Goal: Task Accomplishment & Management: Manage account settings

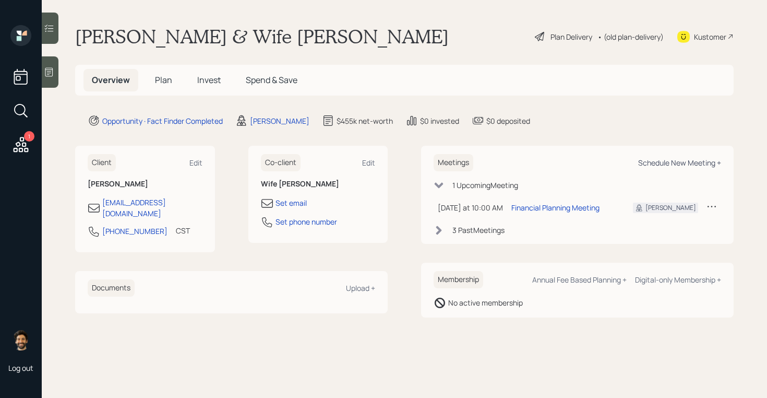
click at [691, 166] on div "Schedule New Meeting +" at bounding box center [679, 163] width 83 height 10
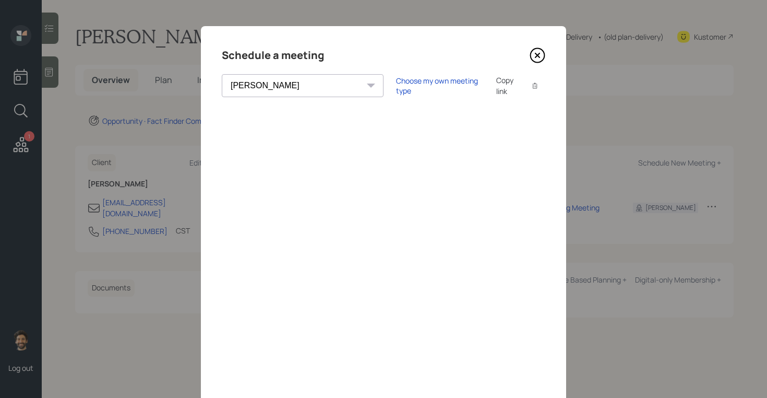
click at [272, 86] on select "Theresa Spinello Matthew Burke Aleksandra Szegda Eitan Bar-David Ian Yamey Trev…" at bounding box center [303, 85] width 162 height 23
select select "round-robin"
click at [222, 74] on select "Theresa Spinello Matthew Burke Aleksandra Szegda Eitan Bar-David Ian Yamey Trev…" at bounding box center [303, 85] width 162 height 23
click at [532, 58] on icon at bounding box center [538, 55] width 16 height 16
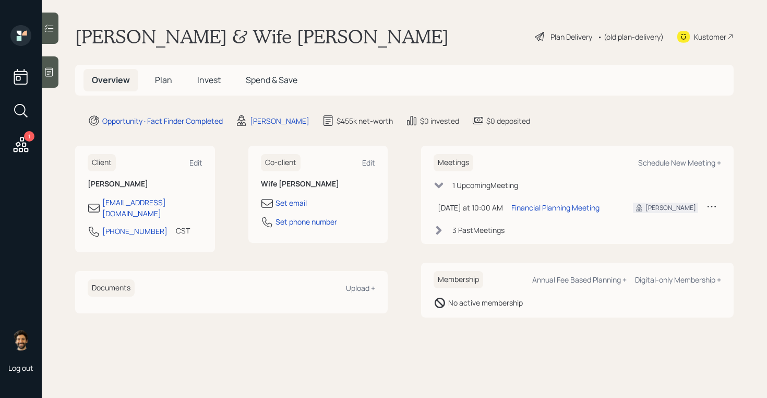
click at [458, 232] on div "3 Past Meeting s" at bounding box center [478, 229] width 52 height 11
click at [437, 231] on icon at bounding box center [439, 230] width 10 height 10
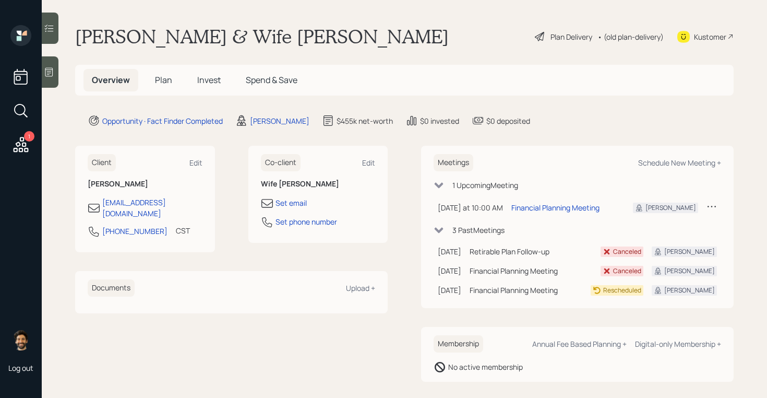
click at [705, 207] on td at bounding box center [711, 207] width 19 height 21
click at [711, 207] on icon at bounding box center [711, 206] width 10 height 10
click at [668, 224] on div "Reschedule" at bounding box center [679, 226] width 75 height 10
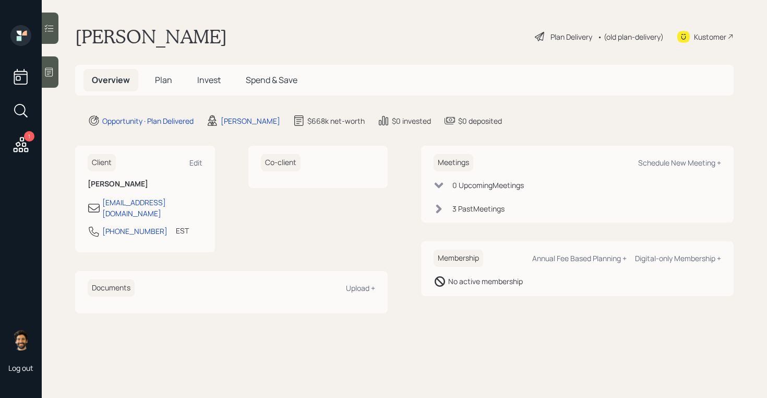
click at [163, 83] on span "Plan" at bounding box center [163, 79] width 17 height 11
